Goal: Information Seeking & Learning: Learn about a topic

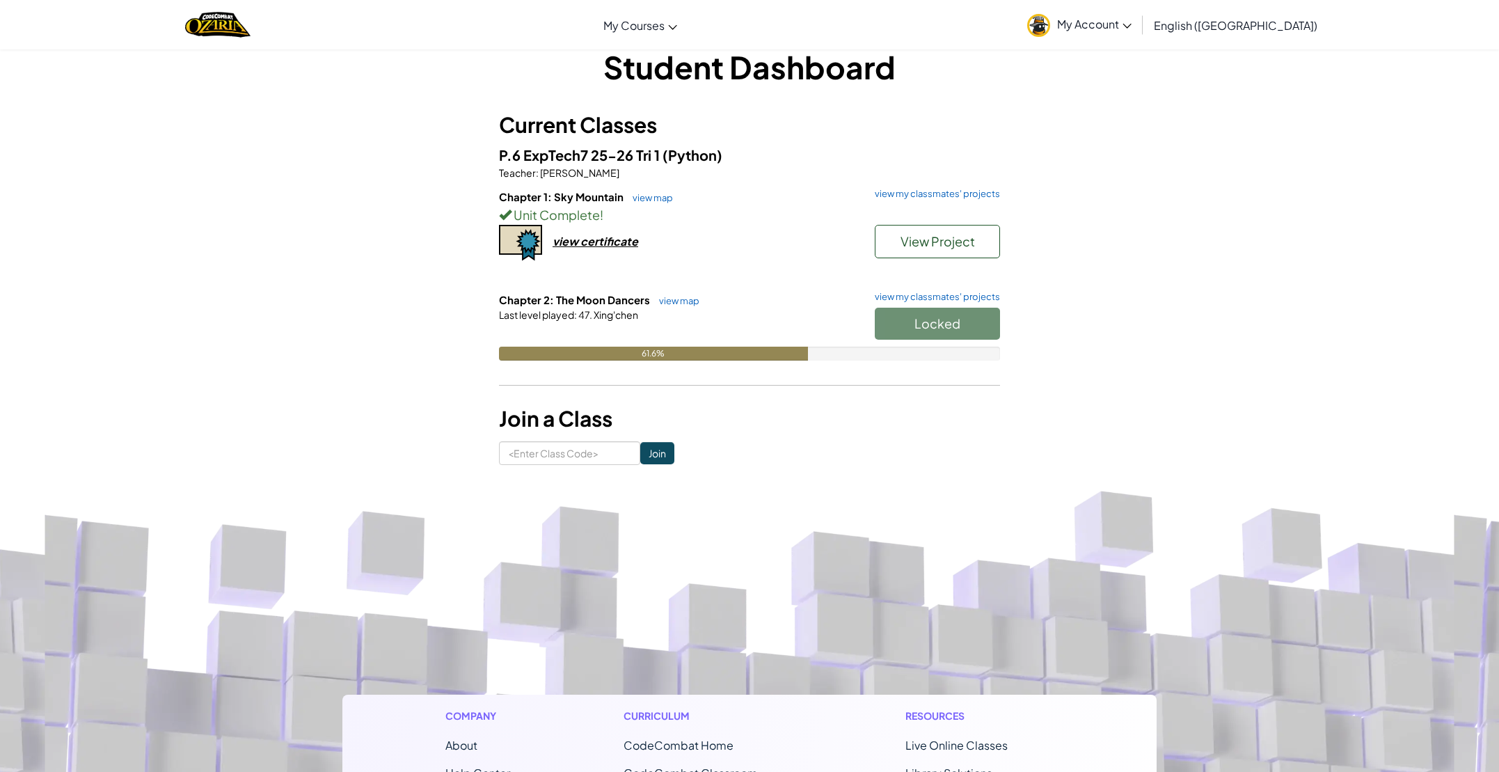
scroll to position [25, 0]
click at [910, 294] on link "view my classmates' projects" at bounding box center [934, 296] width 132 height 9
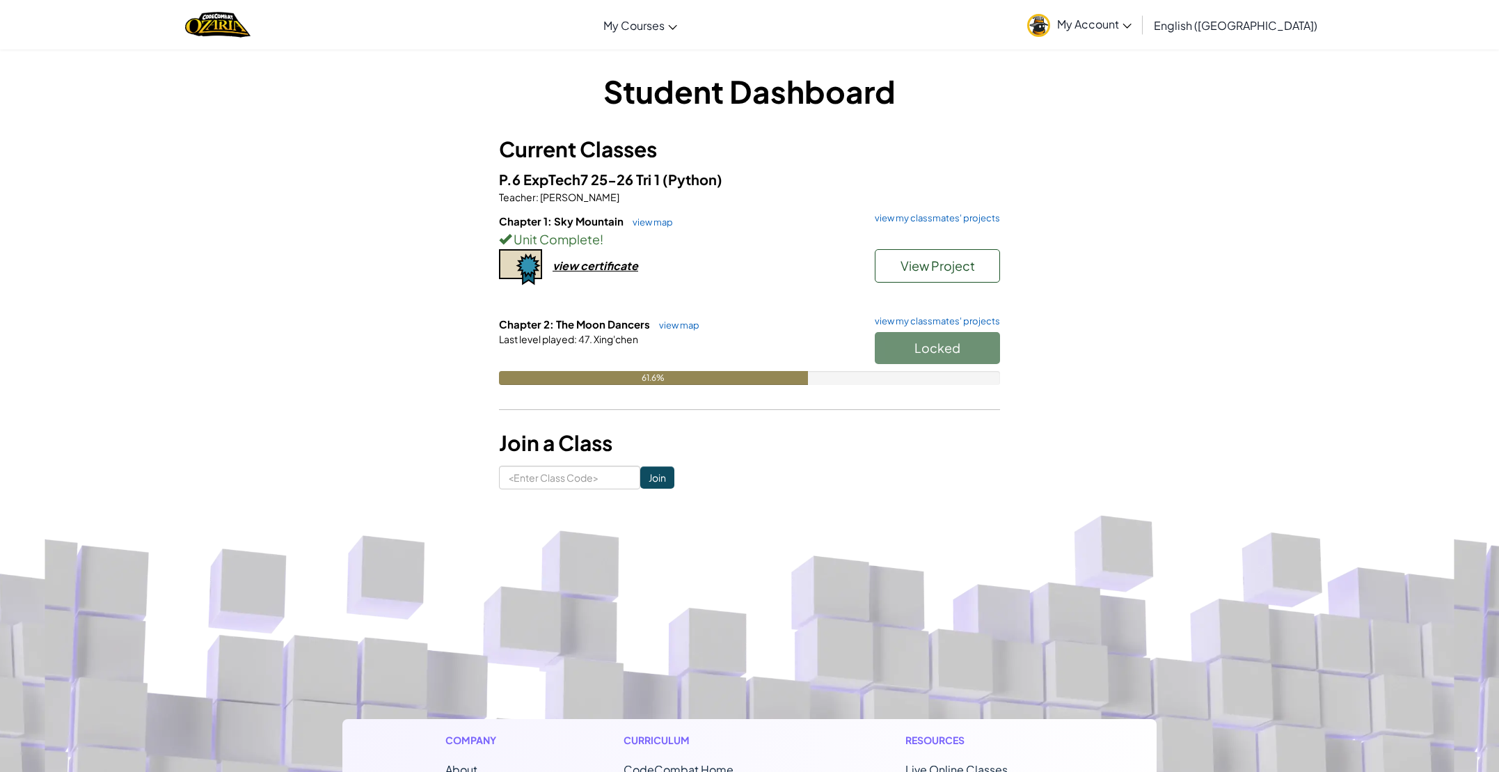
click at [919, 227] on h6 "Chapter 1: Sky Mountain view map view my classmates' projects" at bounding box center [749, 221] width 501 height 15
click at [926, 222] on link "view my classmates' projects" at bounding box center [934, 218] width 132 height 9
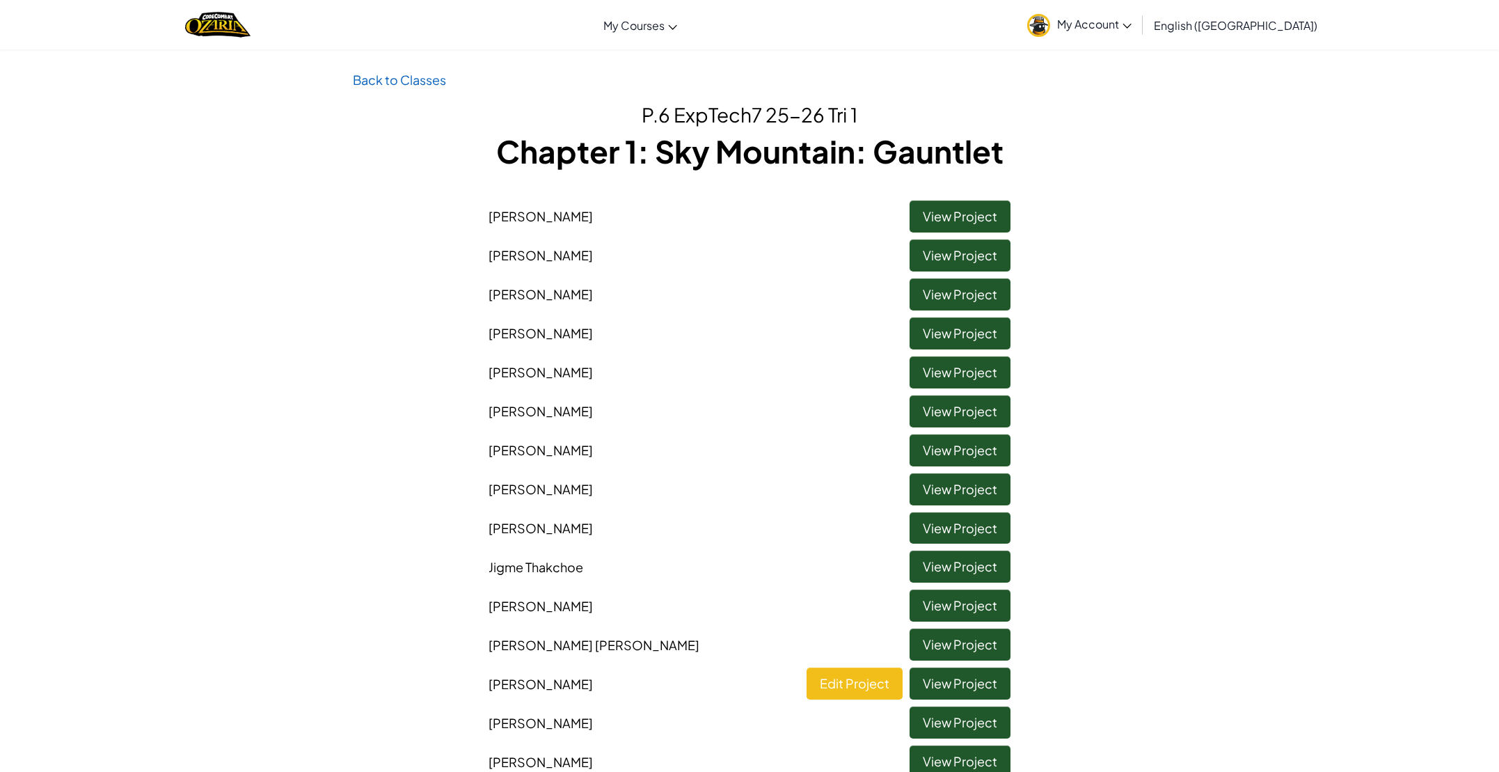
scroll to position [7, 0]
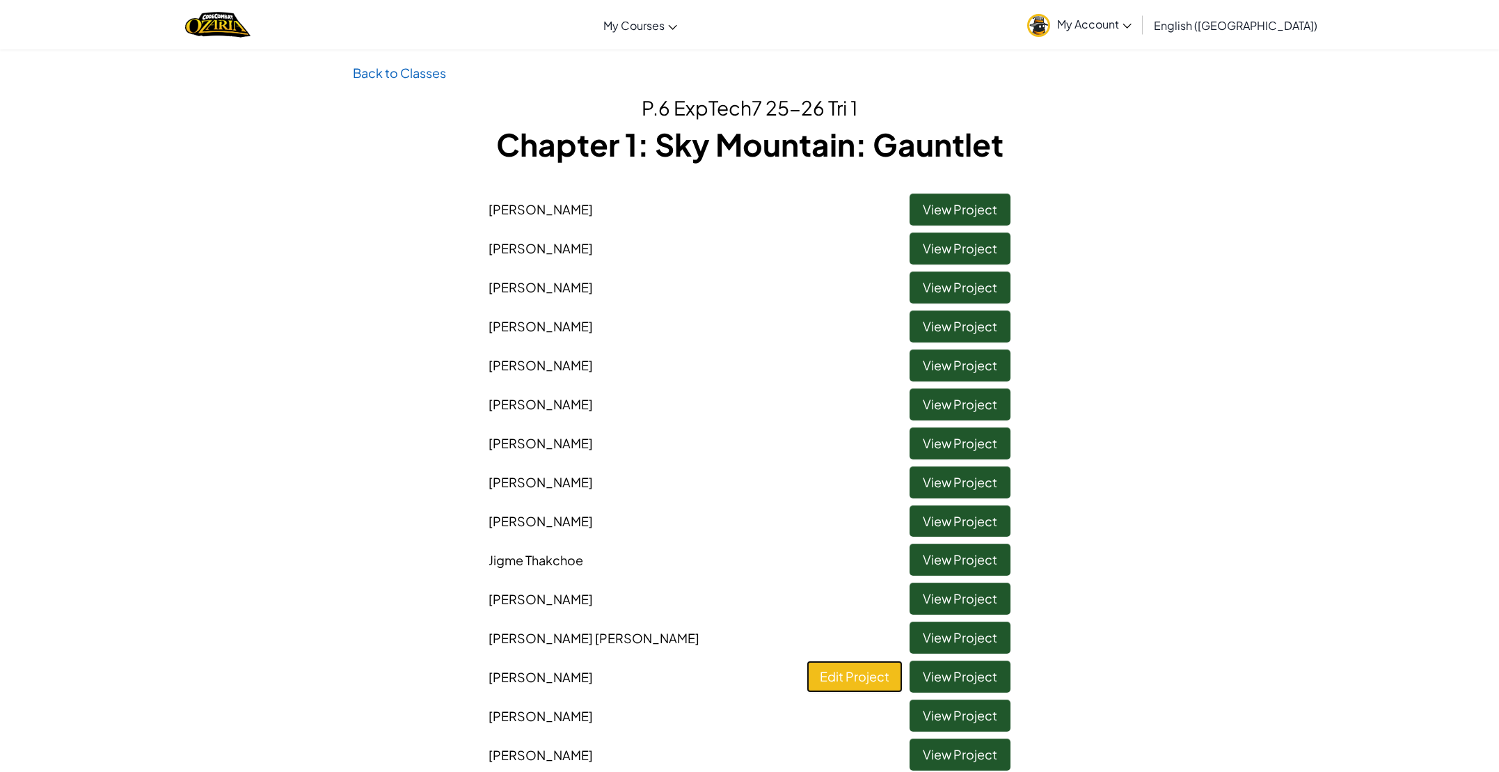
click at [876, 671] on link "Edit Project" at bounding box center [855, 676] width 96 height 32
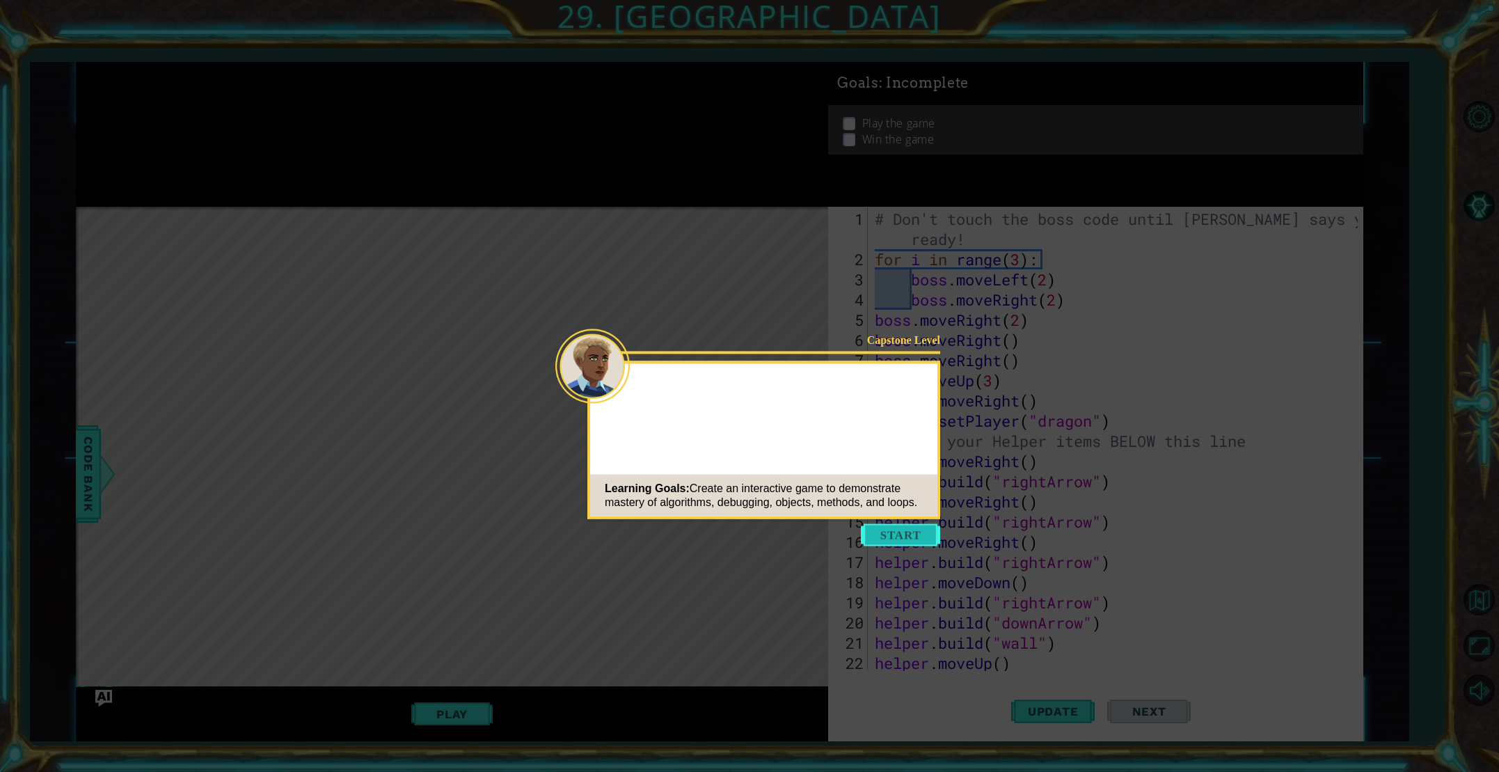
click at [921, 536] on button "Start" at bounding box center [900, 535] width 79 height 22
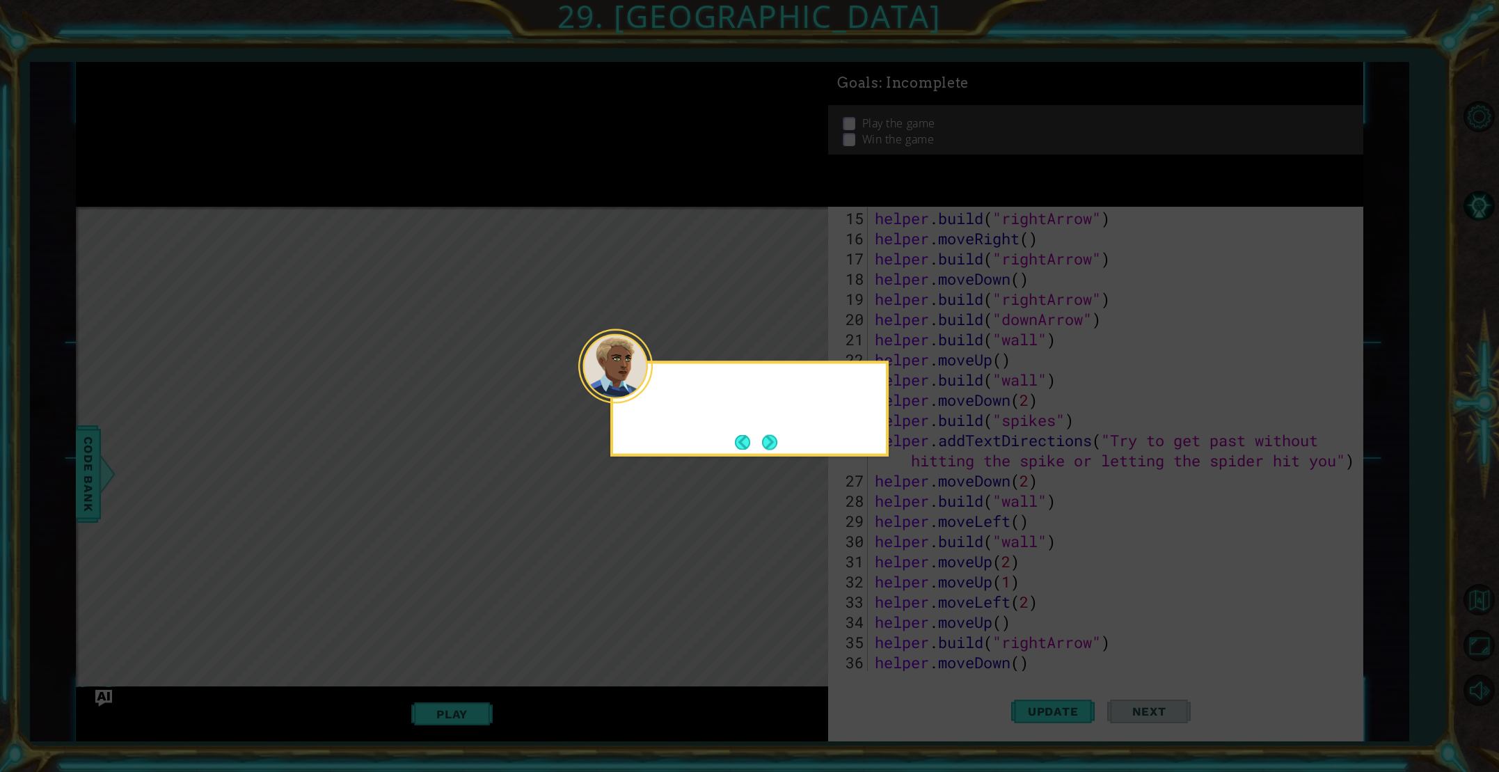
scroll to position [706, 0]
click at [765, 436] on button "Next" at bounding box center [769, 442] width 23 height 23
click at [765, 436] on button "Next" at bounding box center [769, 441] width 25 height 25
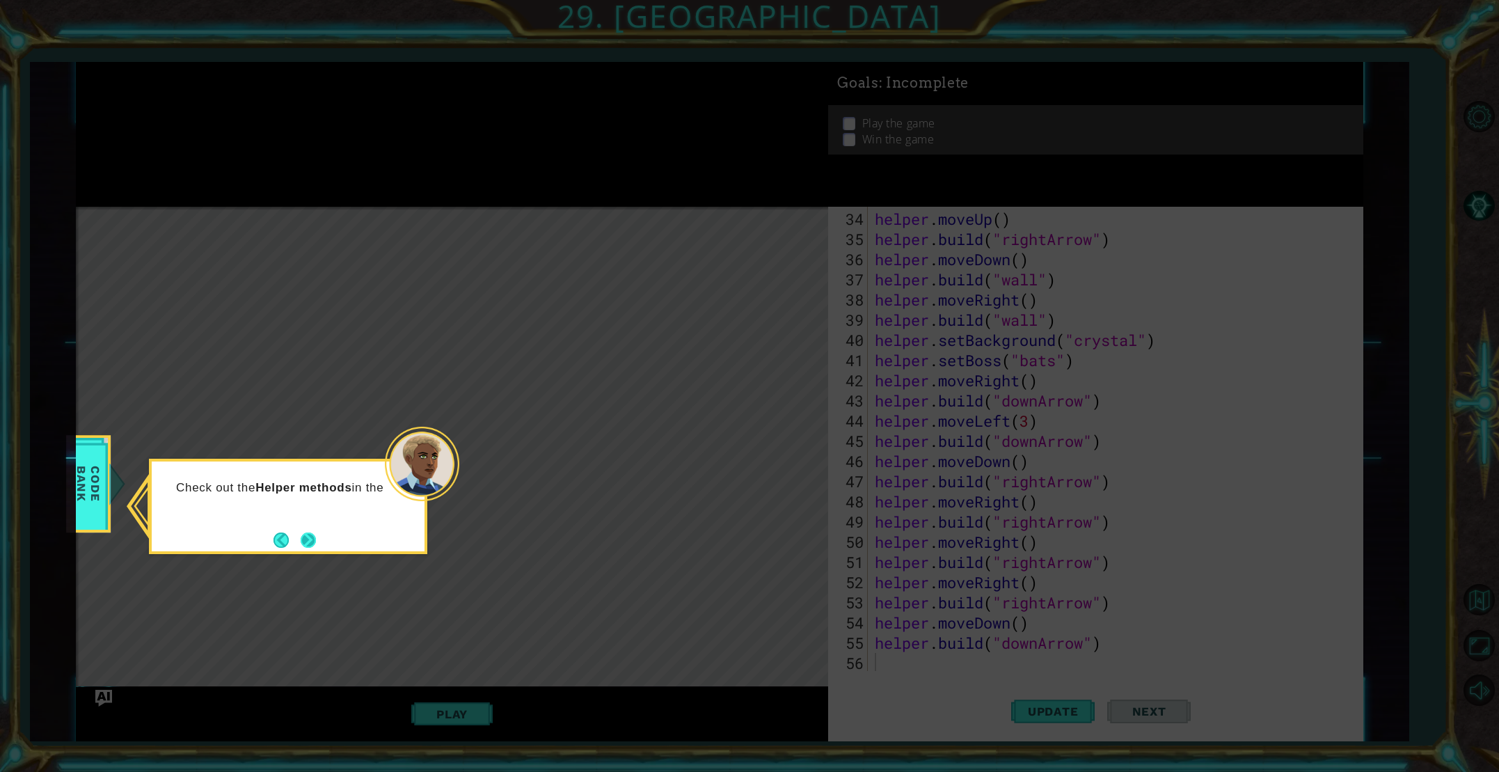
click at [308, 532] on button "Next" at bounding box center [308, 540] width 17 height 17
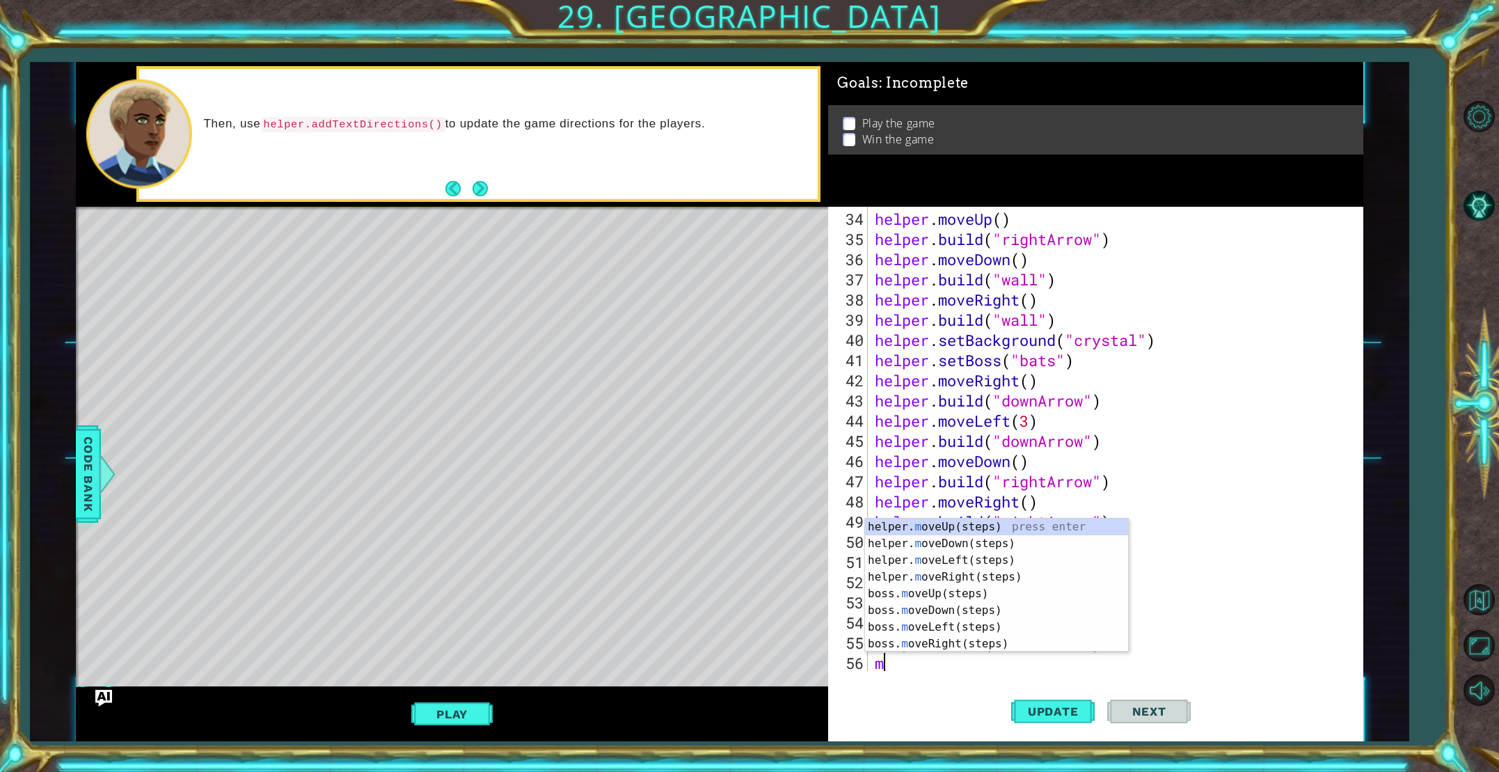
scroll to position [727, 0]
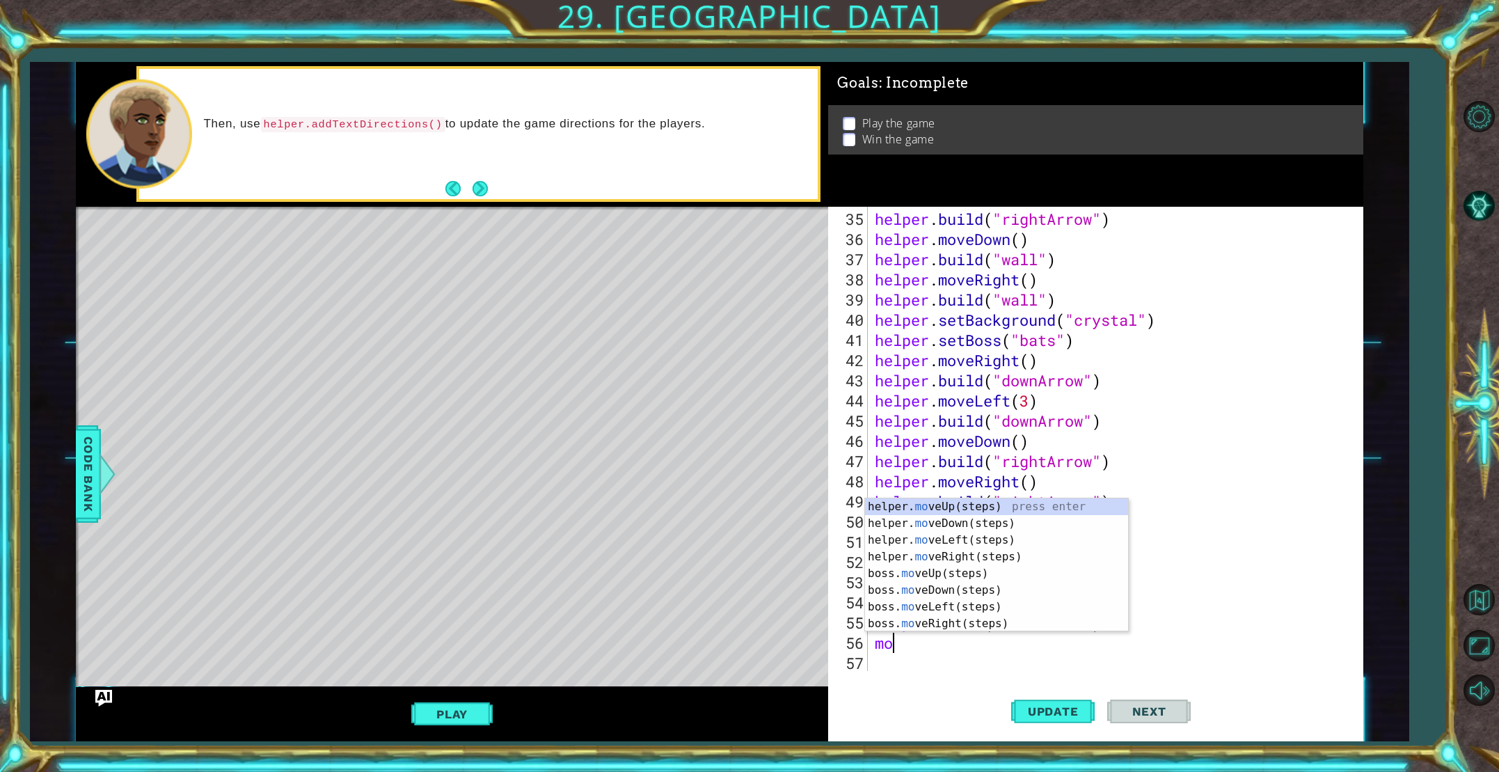
type textarea "mov"
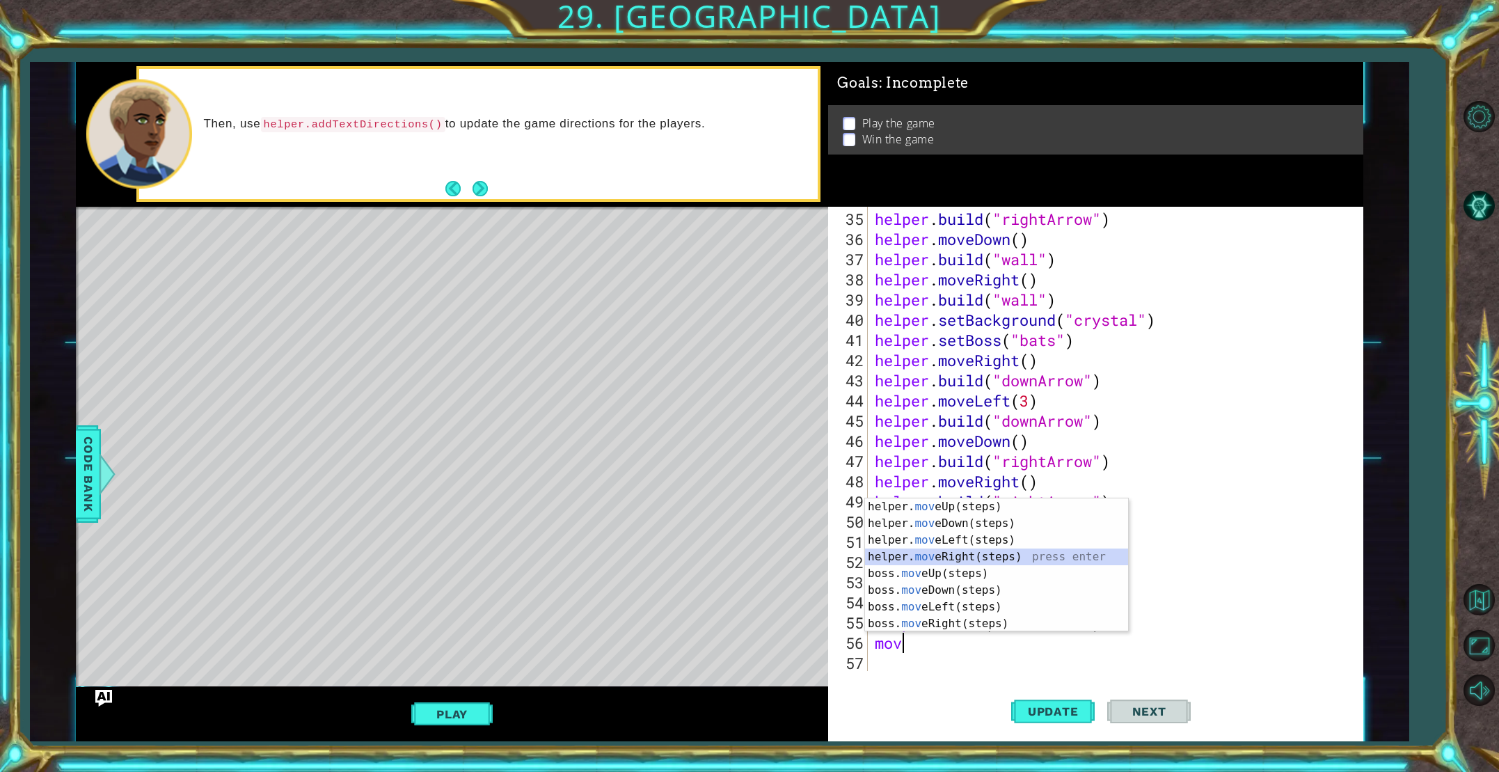
click at [928, 552] on div "helper. mov eUp(steps) press enter helper. mov eDown(steps) press enter helper.…" at bounding box center [996, 581] width 263 height 167
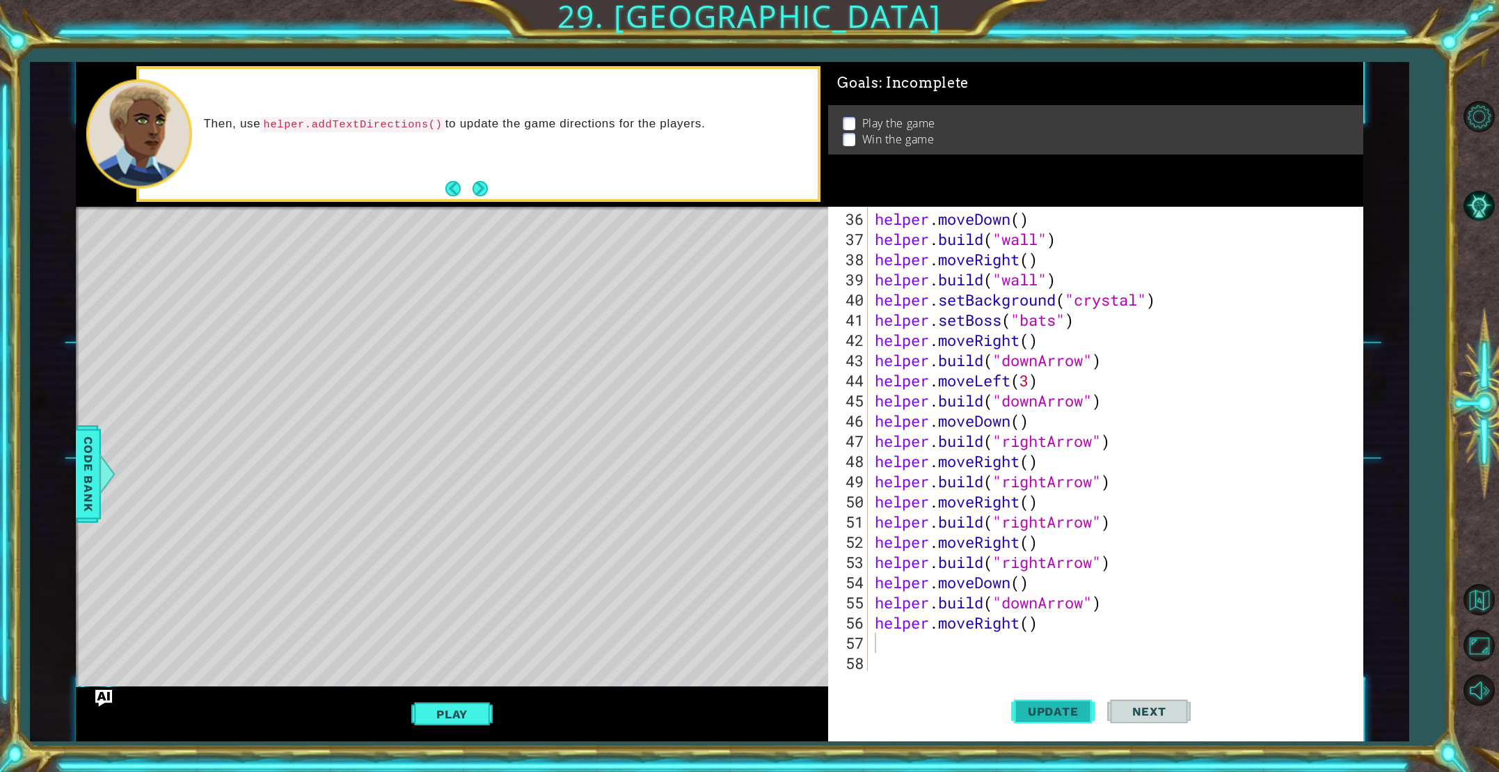
click at [1074, 706] on span "Update" at bounding box center [1053, 711] width 79 height 14
click at [945, 586] on div "helper. build (type) press enter helper.end Build () press enter helper.start B…" at bounding box center [996, 624] width 263 height 84
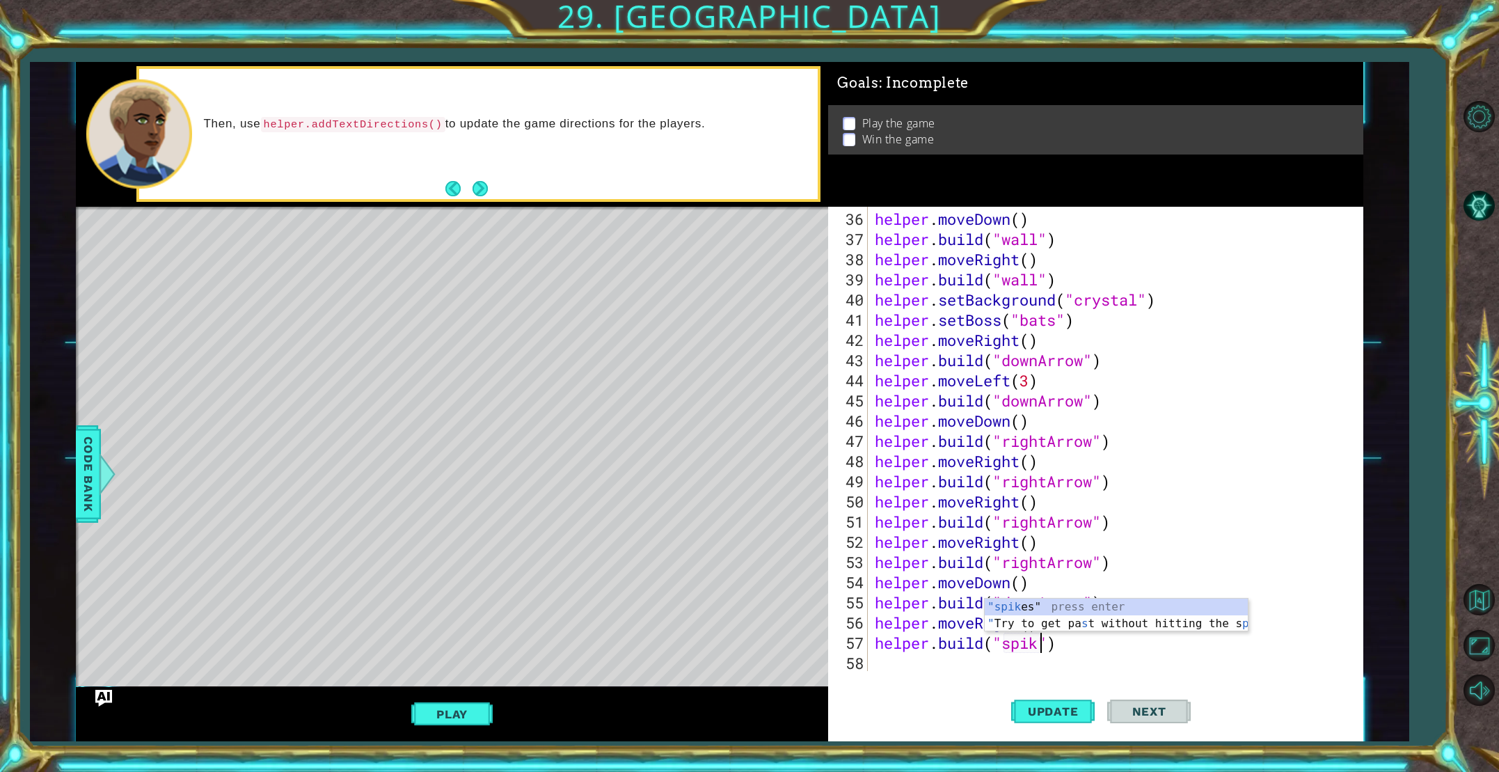
scroll to position [0, 8]
type textarea "[DOMAIN_NAME]("spike")"
click at [1024, 706] on span "Update" at bounding box center [1053, 711] width 79 height 14
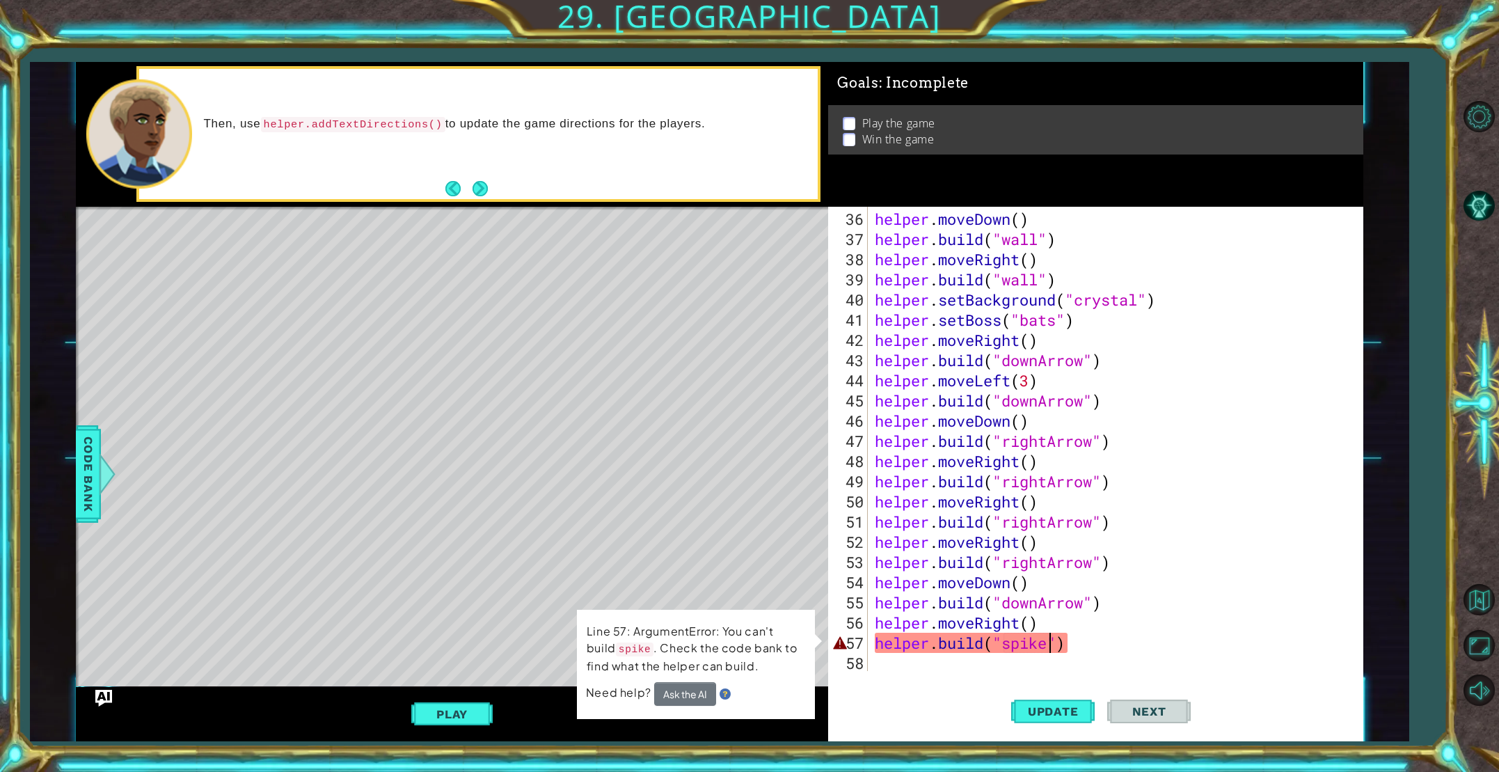
click at [1027, 651] on div "helper . moveDown ( ) helper . build ( "wall" ) helper . moveRight ( ) helper .…" at bounding box center [1118, 461] width 493 height 505
click at [1031, 653] on div "helper . moveDown ( ) helper . build ( "wall" ) helper . moveRight ( ) helper .…" at bounding box center [1118, 461] width 493 height 505
click at [1031, 650] on div "helper . moveDown ( ) helper . build ( "wall" ) helper . moveRight ( ) helper .…" at bounding box center [1118, 461] width 493 height 505
click at [1042, 649] on div "helper . moveDown ( ) helper . build ( "wall" ) helper . moveRight ( ) helper .…" at bounding box center [1118, 461] width 493 height 505
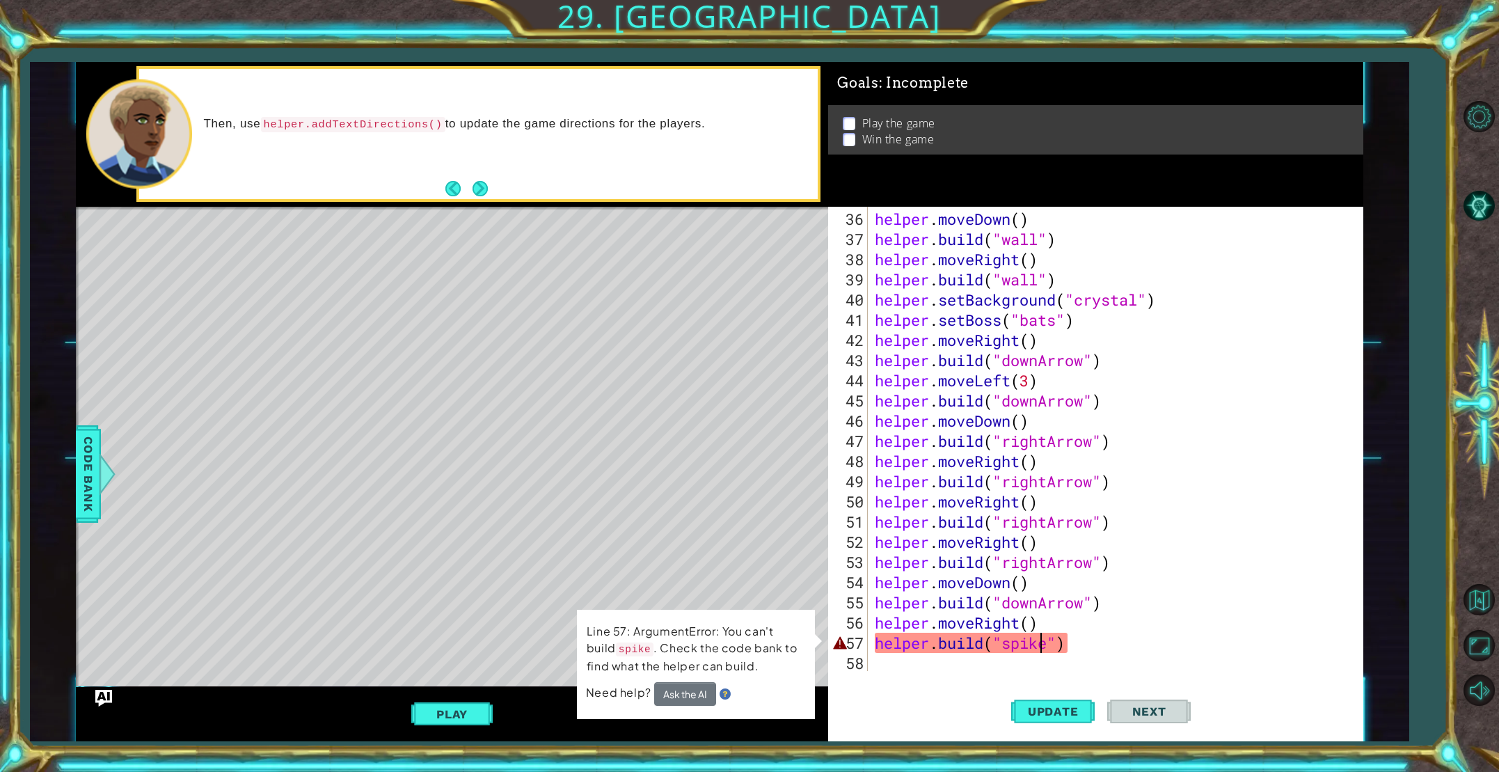
click at [1049, 649] on div "helper . moveDown ( ) helper . build ( "wall" ) helper . moveRight ( ) helper .…" at bounding box center [1118, 461] width 493 height 505
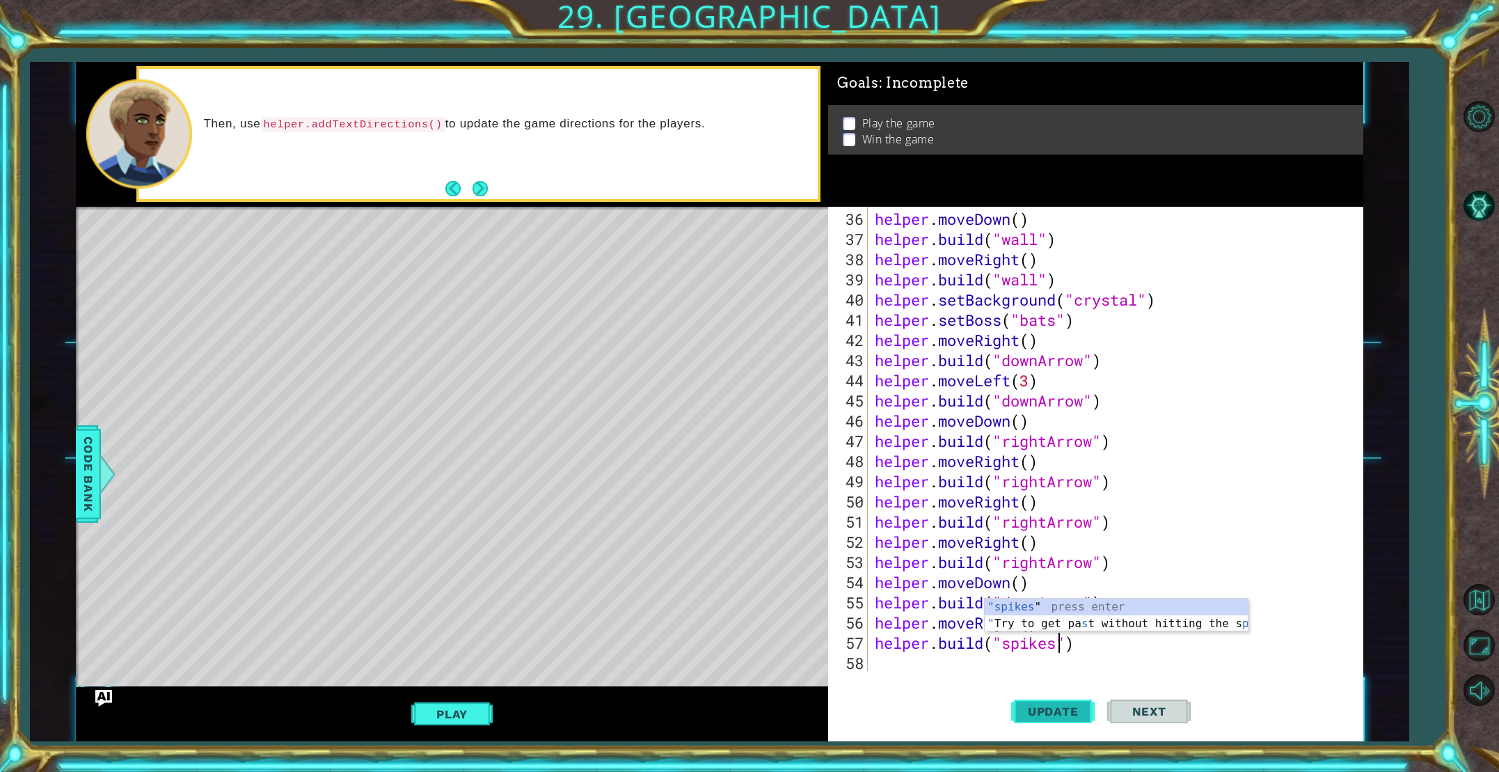
scroll to position [0, 8]
type textarea "[DOMAIN_NAME]("spikes")"
click at [1033, 713] on span "Update" at bounding box center [1053, 711] width 79 height 14
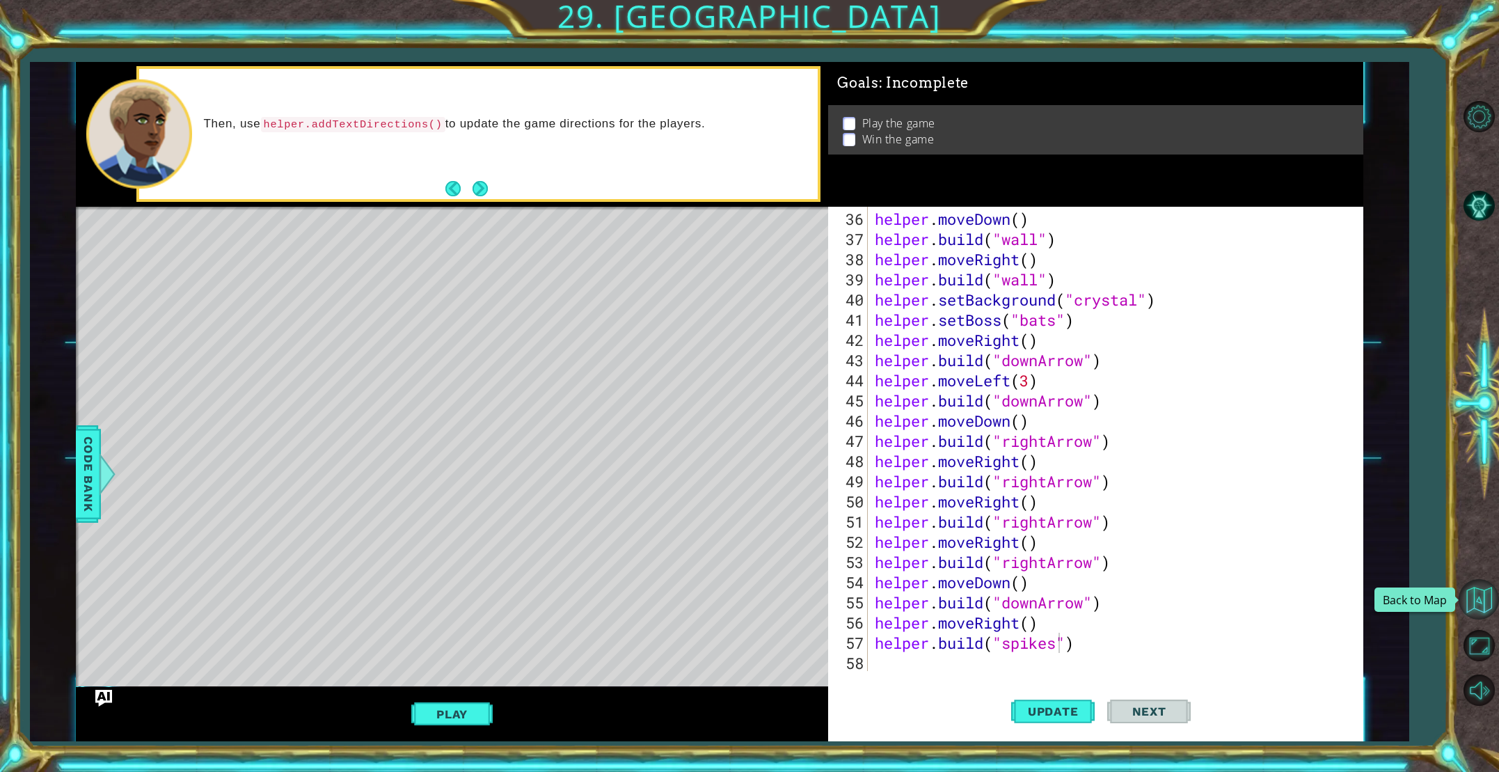
click at [1474, 596] on button "Back to Map" at bounding box center [1479, 599] width 40 height 40
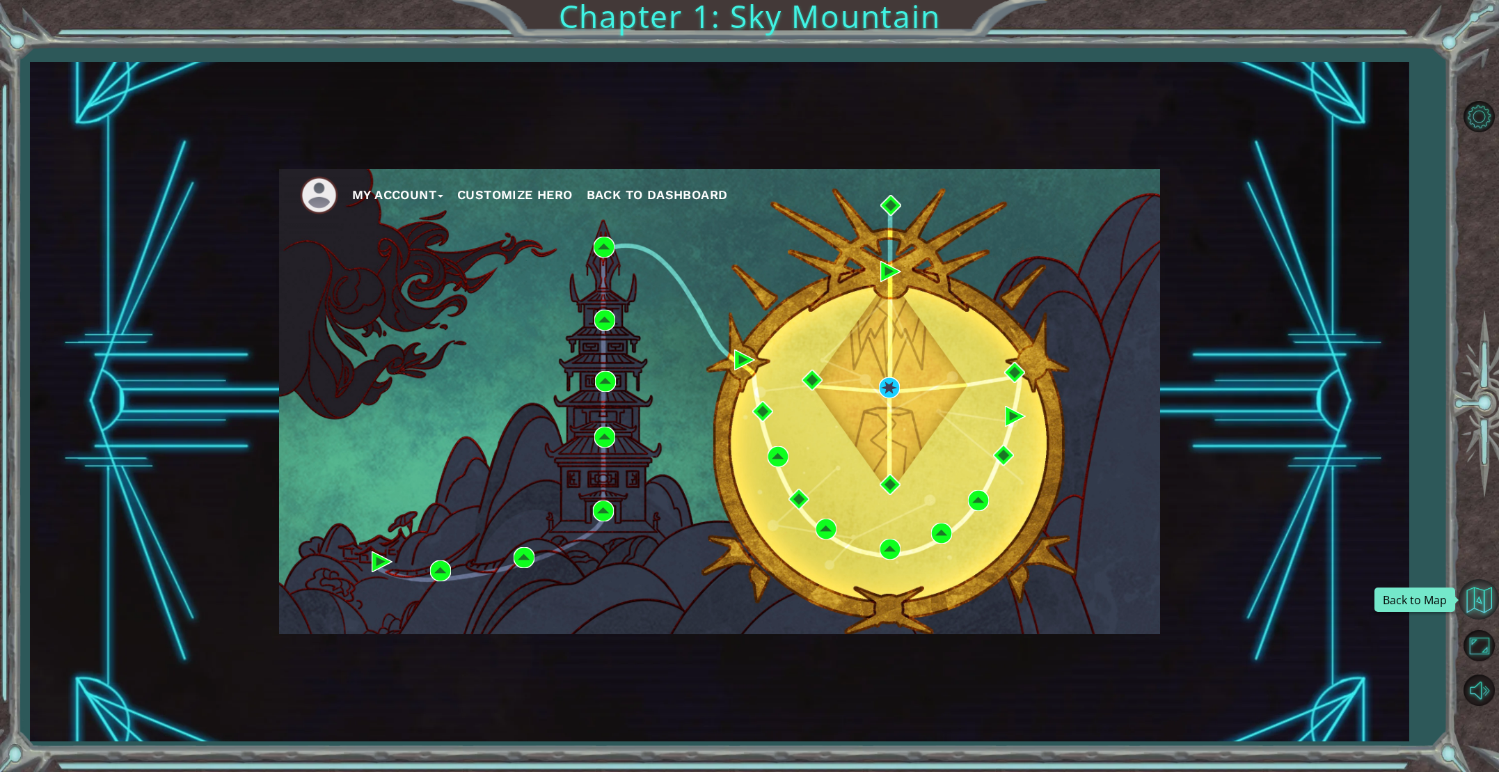
click at [1473, 596] on button "Back to Map" at bounding box center [1479, 599] width 40 height 40
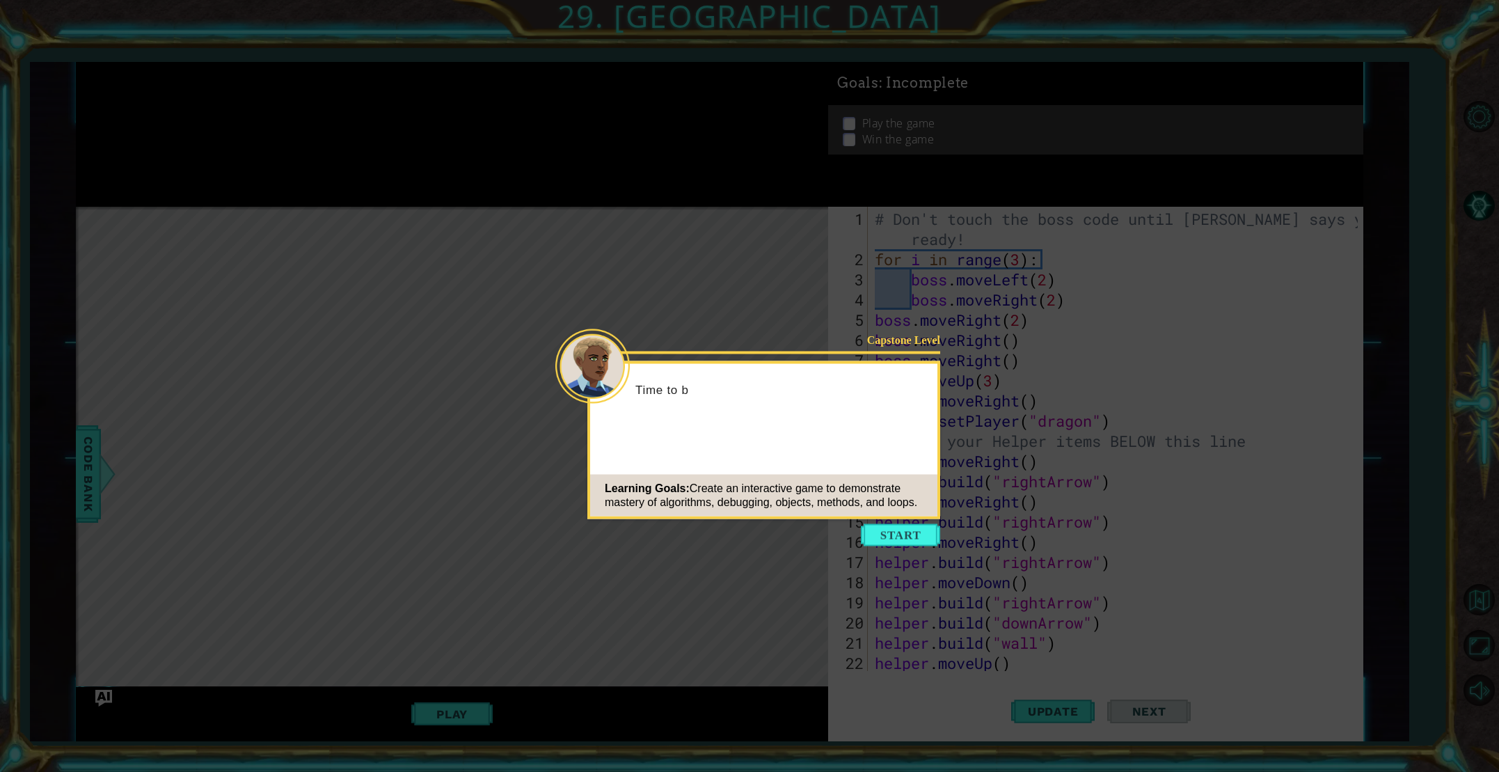
scroll to position [747, 0]
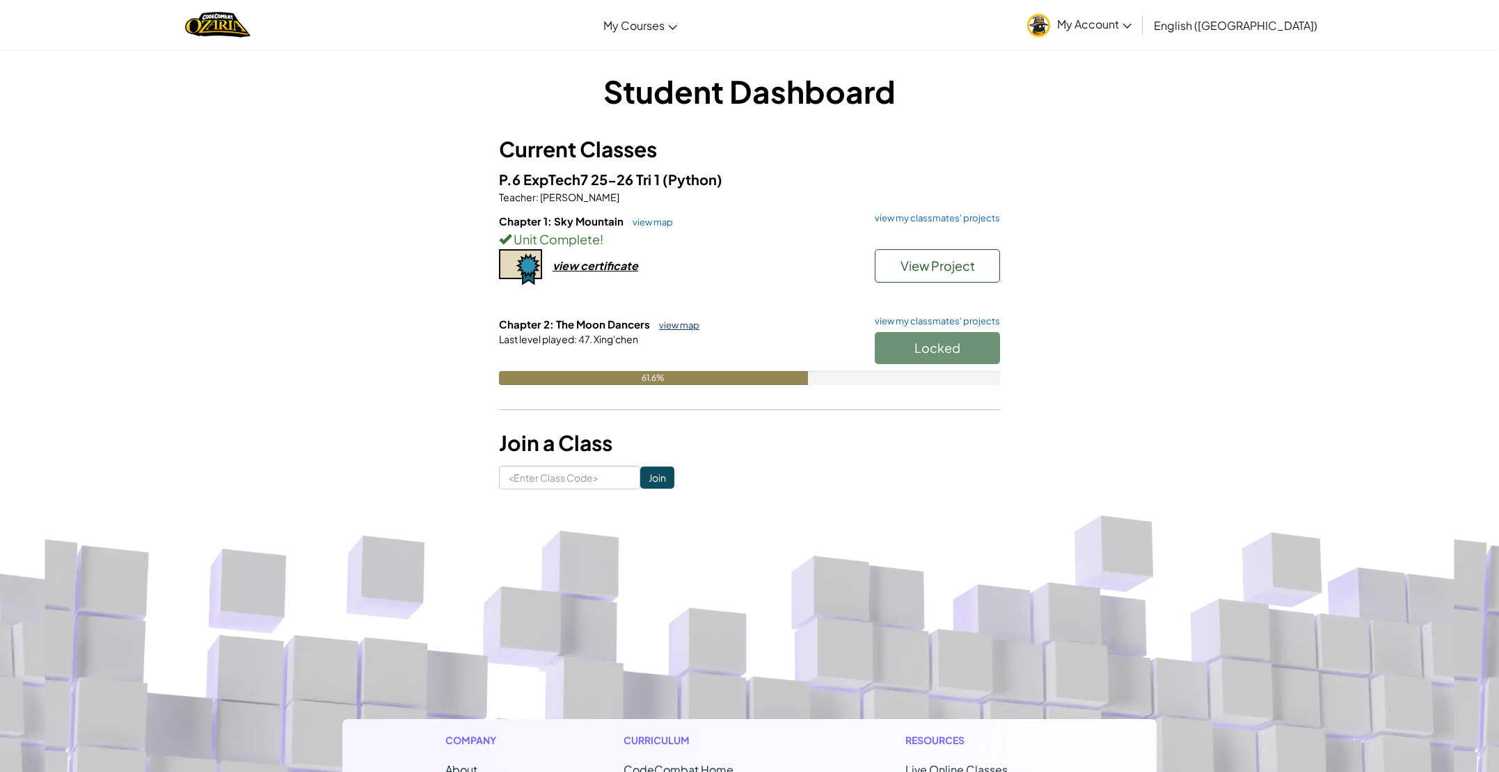
click at [674, 324] on link "view map" at bounding box center [675, 324] width 47 height 11
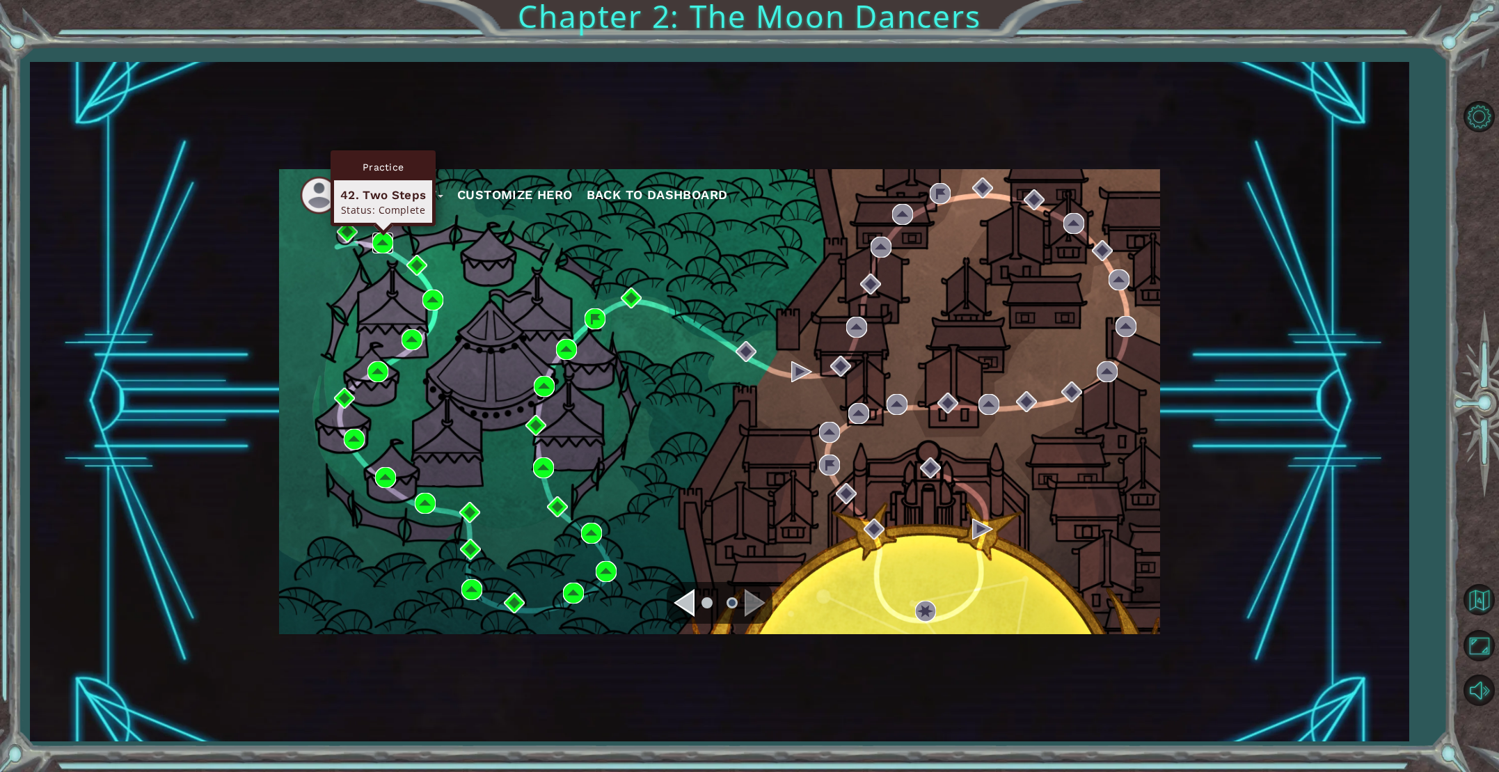
click at [379, 241] on img at bounding box center [382, 242] width 21 height 21
click at [952, 599] on div "My Account Customize Hero Back to Dashboard" at bounding box center [719, 401] width 881 height 465
click at [1476, 684] on button "Mute" at bounding box center [1479, 689] width 40 height 40
click at [1470, 685] on button "Unmute" at bounding box center [1479, 689] width 40 height 40
click at [1470, 687] on button "Mute" at bounding box center [1479, 689] width 40 height 40
